Goal: Task Accomplishment & Management: Use online tool/utility

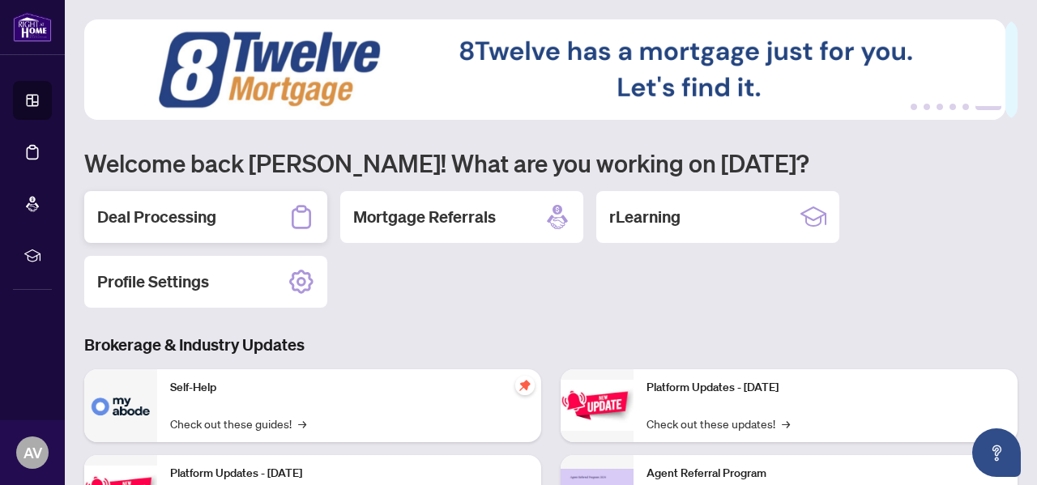
click at [185, 218] on h2 "Deal Processing" at bounding box center [156, 217] width 119 height 23
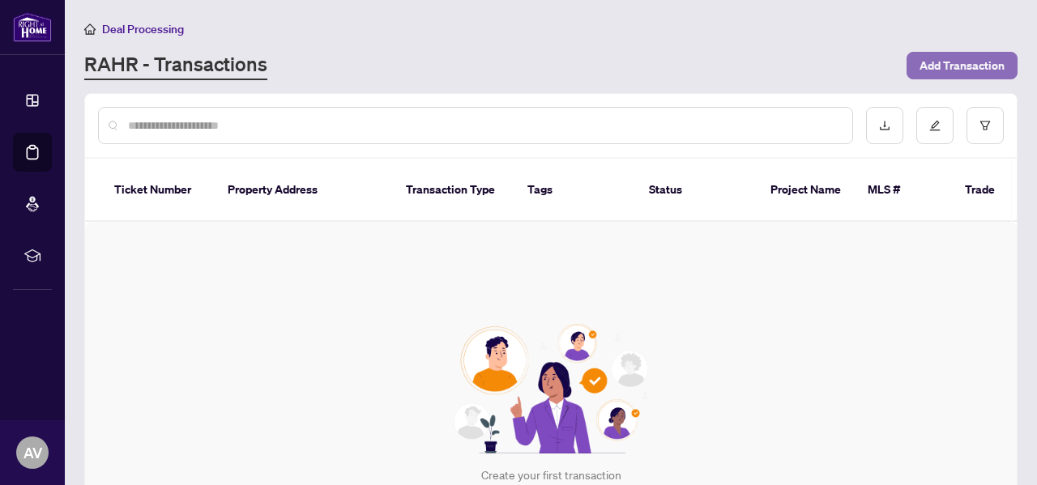
click at [953, 71] on span "Add Transaction" at bounding box center [962, 66] width 85 height 26
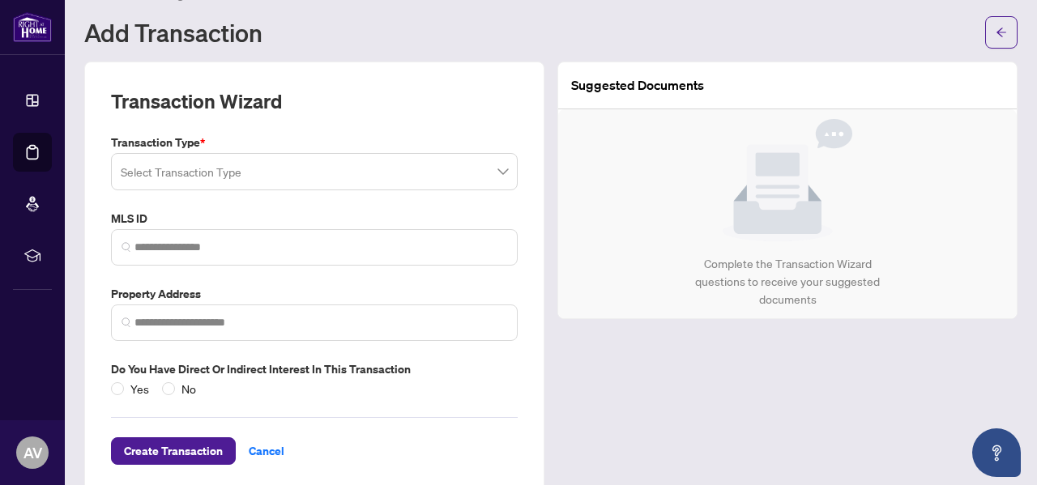
scroll to position [36, 0]
